Goal: Navigation & Orientation: Find specific page/section

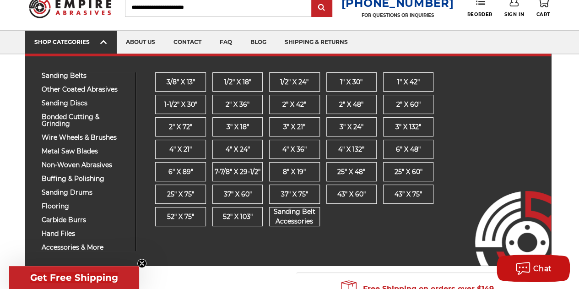
scroll to position [38, 0]
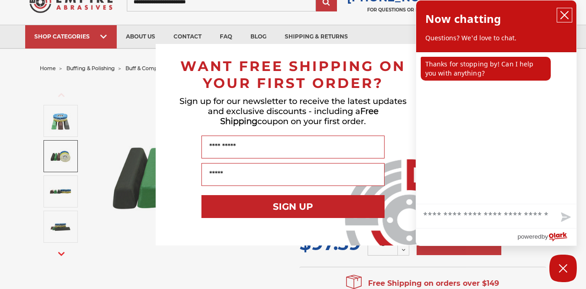
click at [568, 16] on icon "close chatbox" at bounding box center [564, 15] width 9 height 9
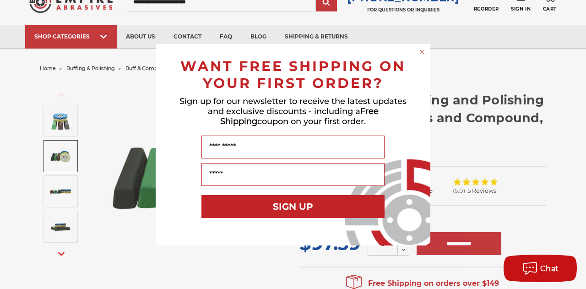
click at [422, 51] on circle "Close dialog" at bounding box center [422, 52] width 9 height 9
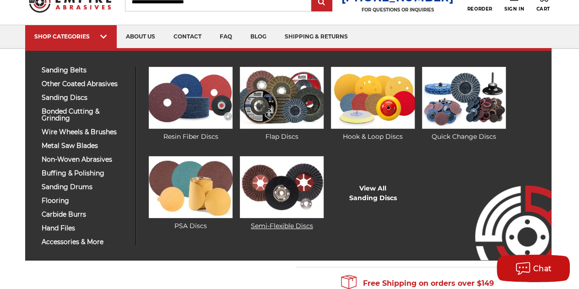
click at [279, 191] on img at bounding box center [281, 187] width 83 height 62
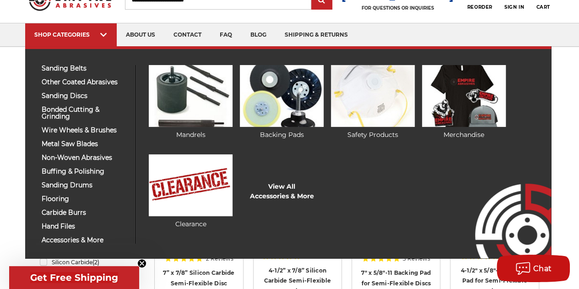
scroll to position [40, 0]
